Goal: Contribute content: Add original content to the website for others to see

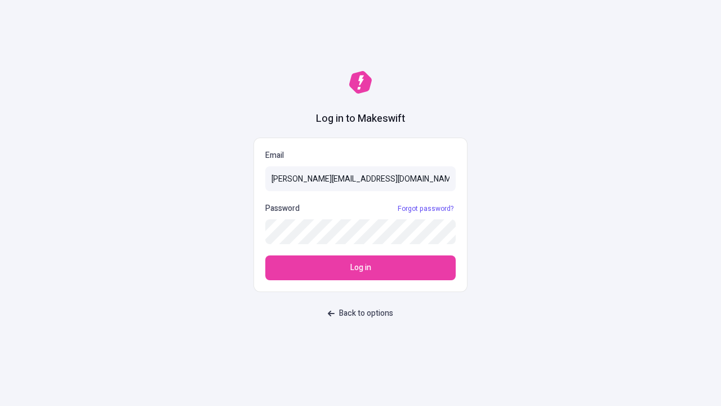
type input "[PERSON_NAME][EMAIL_ADDRESS][DOMAIN_NAME]"
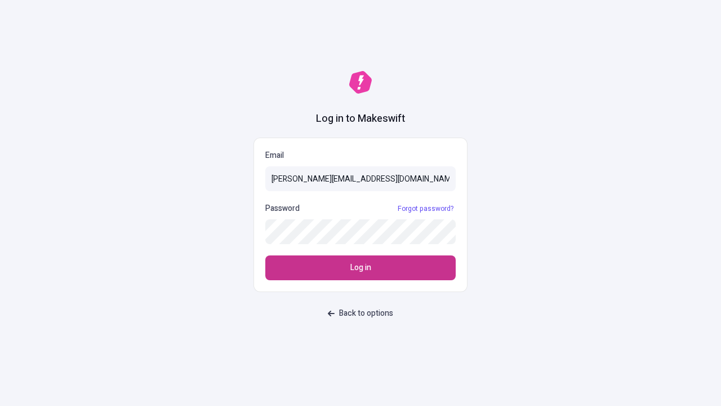
click at [361, 268] on span "Log in" at bounding box center [360, 267] width 21 height 12
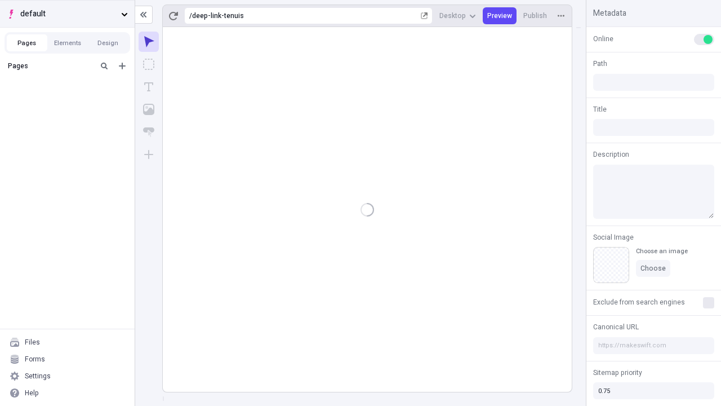
click at [67, 14] on span "default" at bounding box center [68, 14] width 96 height 12
type input "/deep-link-tenuis"
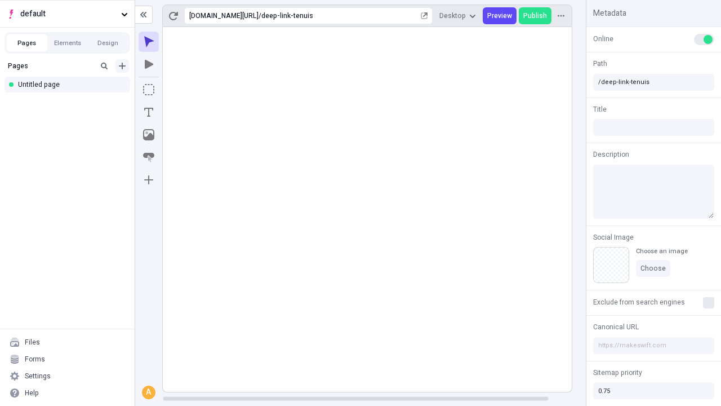
click at [122, 66] on icon "Add new" at bounding box center [122, 66] width 7 height 7
click at [70, 103] on div "Blank page" at bounding box center [70, 102] width 108 height 17
type input "/page"
click at [149, 90] on icon "Box" at bounding box center [148, 89] width 11 height 11
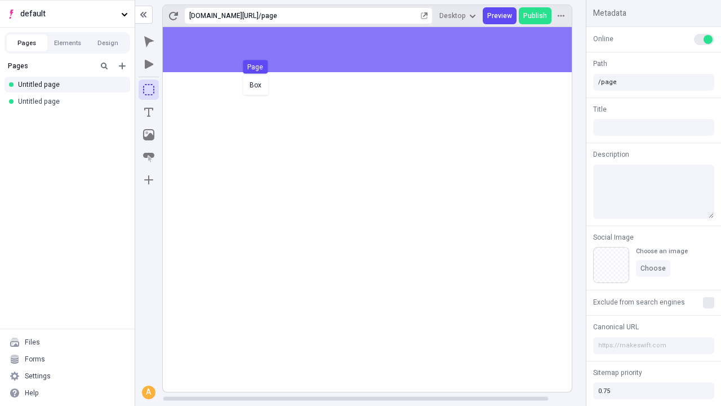
click at [379, 50] on div "Box Page" at bounding box center [360, 203] width 721 height 406
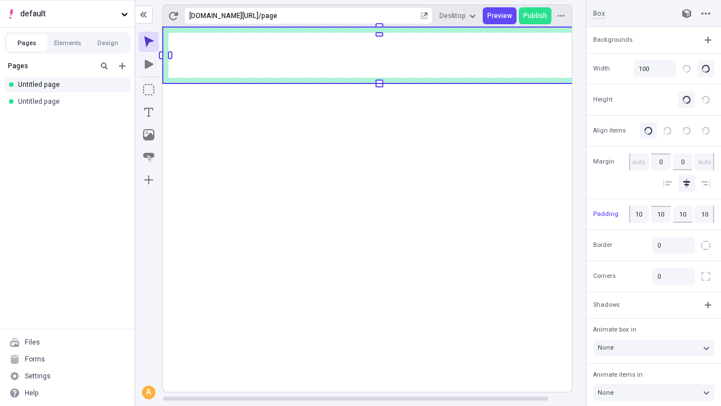
click at [149, 135] on icon "Image" at bounding box center [148, 134] width 11 height 11
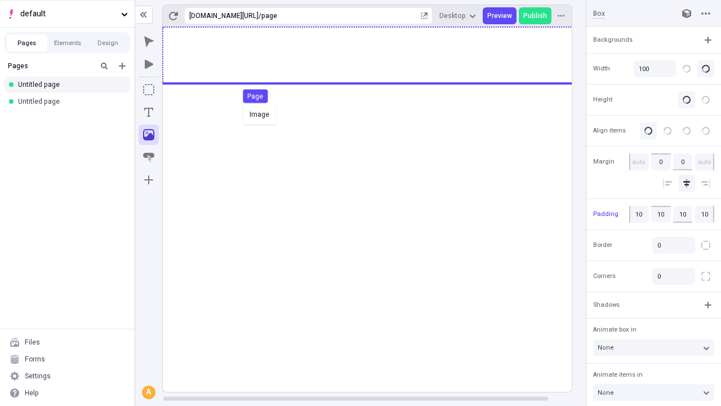
click at [379, 55] on div "Image Page" at bounding box center [360, 203] width 721 height 406
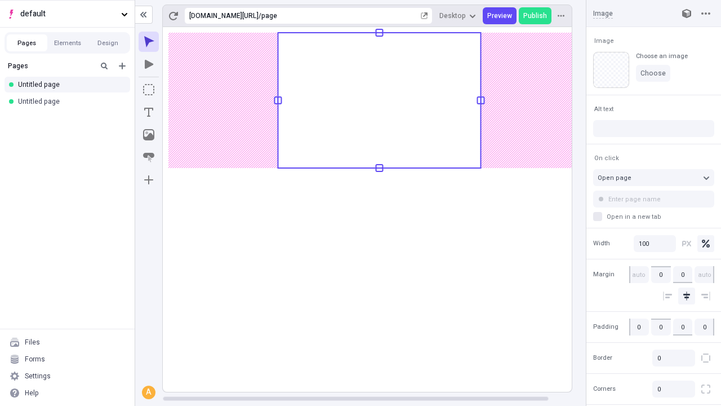
click at [149, 112] on icon "Text" at bounding box center [148, 112] width 9 height 9
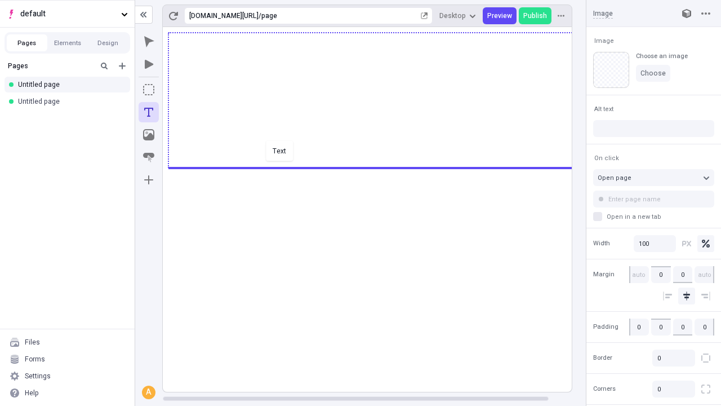
click at [379, 167] on div "Text" at bounding box center [360, 203] width 721 height 406
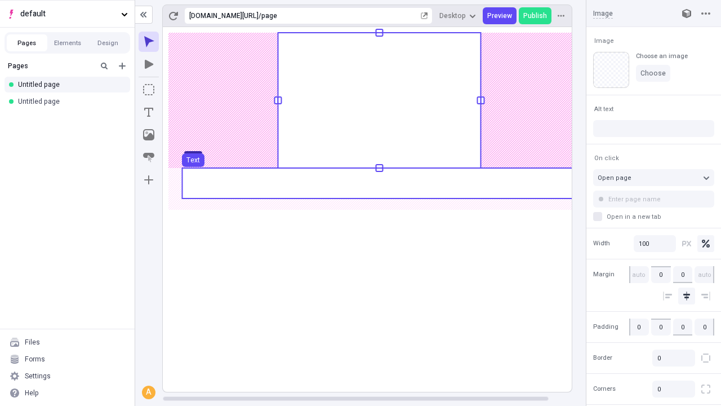
click at [379, 183] on use at bounding box center [379, 183] width 394 height 30
click at [379, 183] on rect at bounding box center [379, 209] width 433 height 364
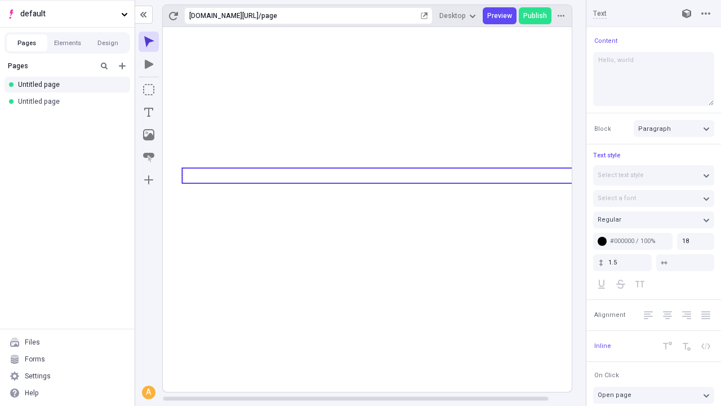
type textarea "Hello, world!"
click at [149, 135] on icon "Image" at bounding box center [148, 134] width 11 height 11
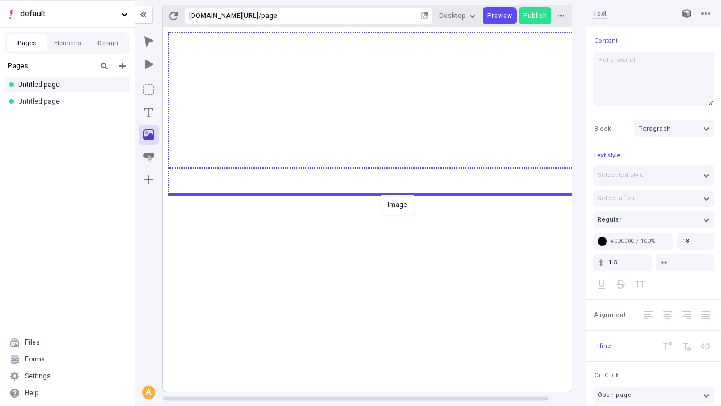
click at [379, 193] on div "Image" at bounding box center [360, 203] width 721 height 406
